Goal: Task Accomplishment & Management: Manage account settings

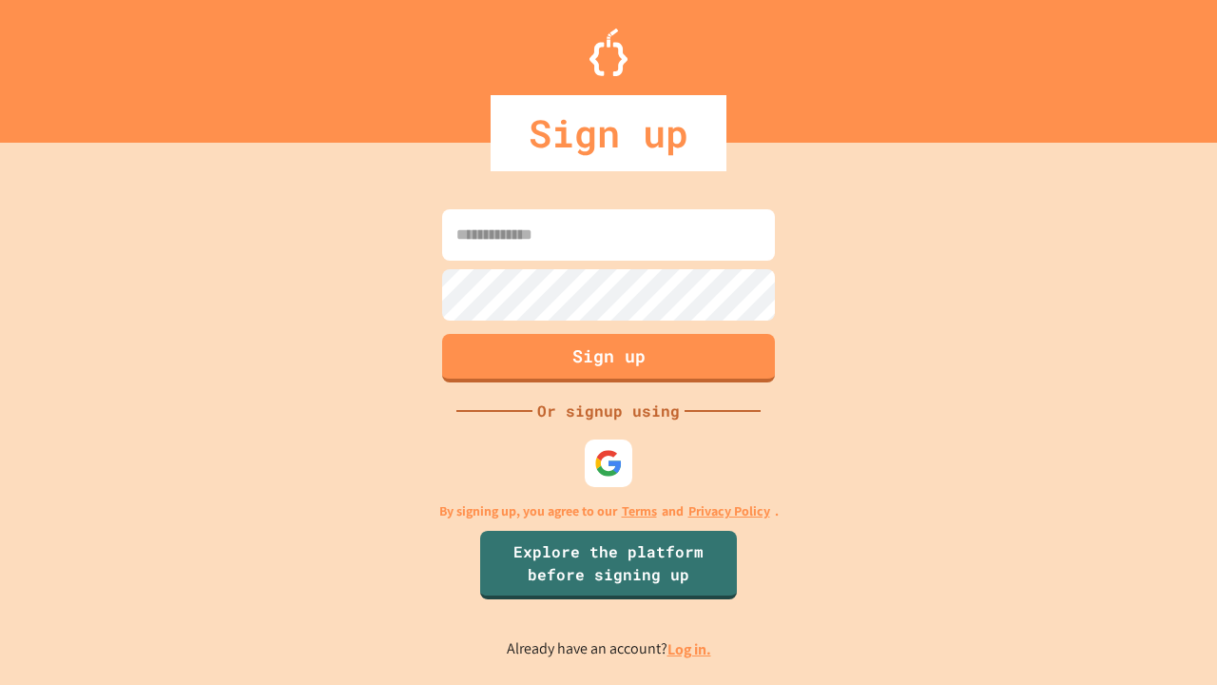
click at [690, 649] on link "Log in." at bounding box center [690, 649] width 44 height 20
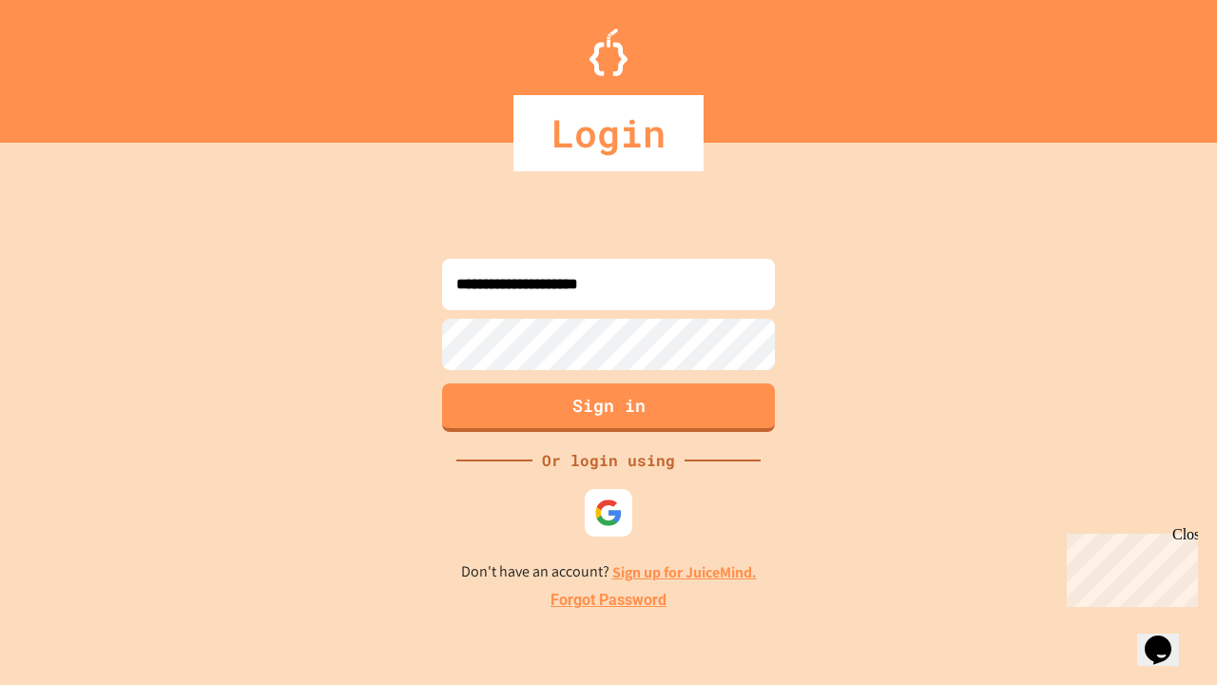
type input "**********"
